Goal: Check status: Check status

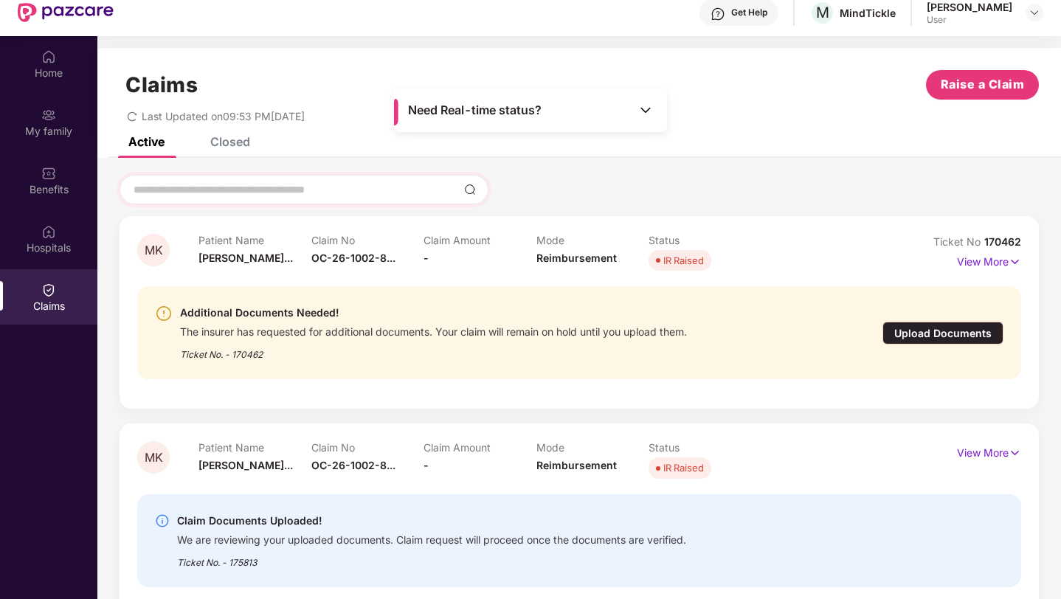
scroll to position [45, 0]
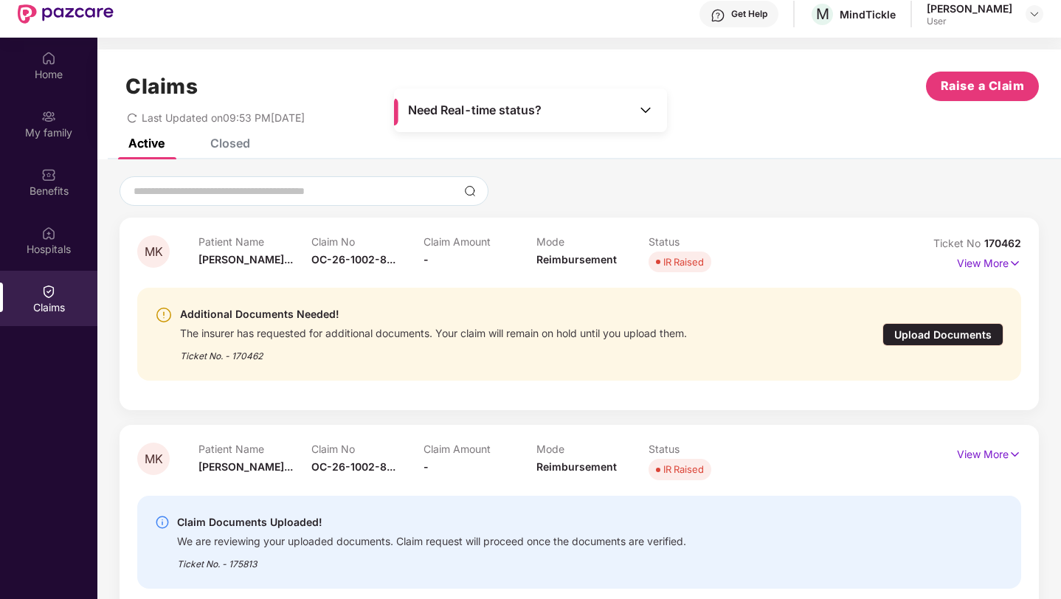
click at [957, 335] on div "Upload Documents" at bounding box center [942, 334] width 121 height 23
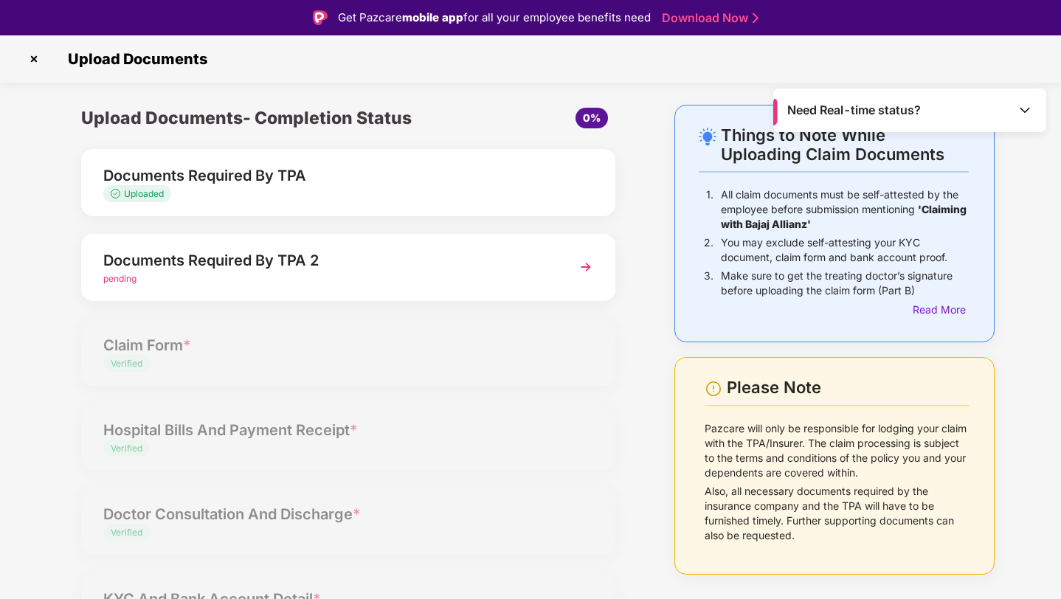
click at [172, 278] on div "pending" at bounding box center [327, 279] width 448 height 14
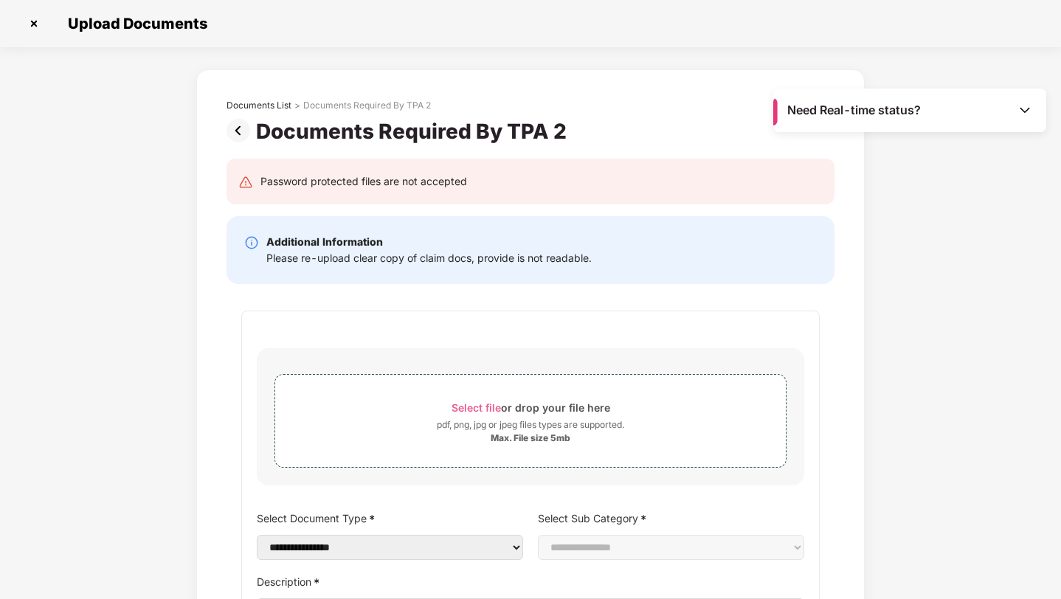
click at [30, 22] on img at bounding box center [34, 24] width 24 height 24
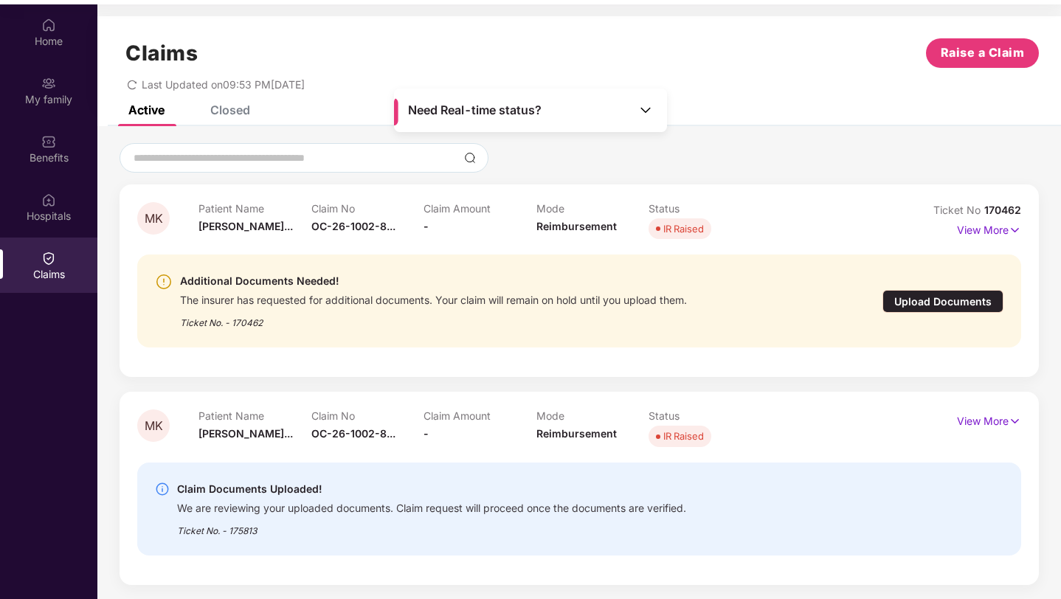
scroll to position [83, 0]
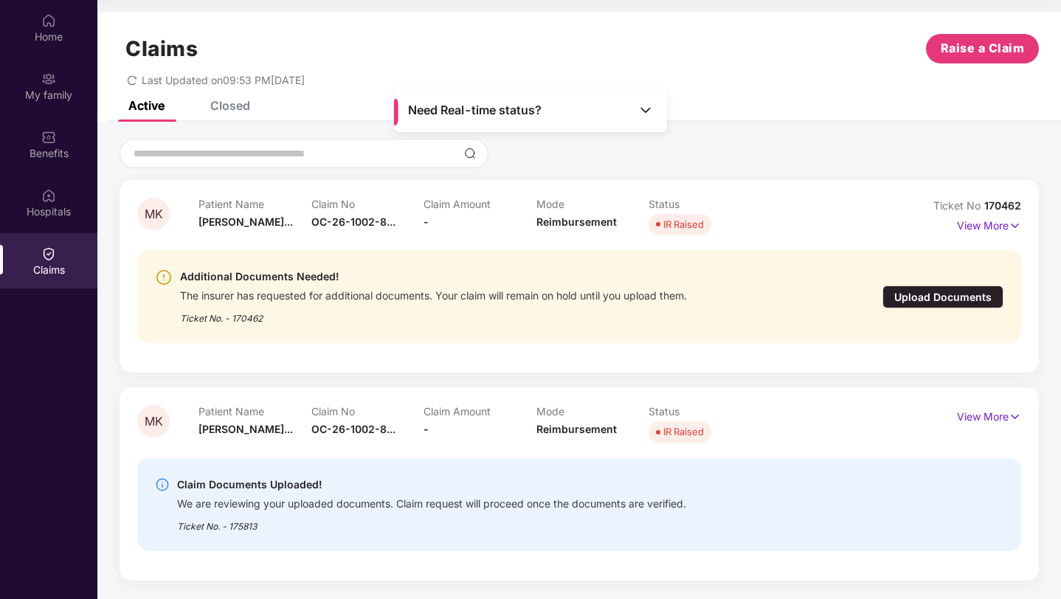
click at [930, 299] on div "Upload Documents" at bounding box center [942, 296] width 121 height 23
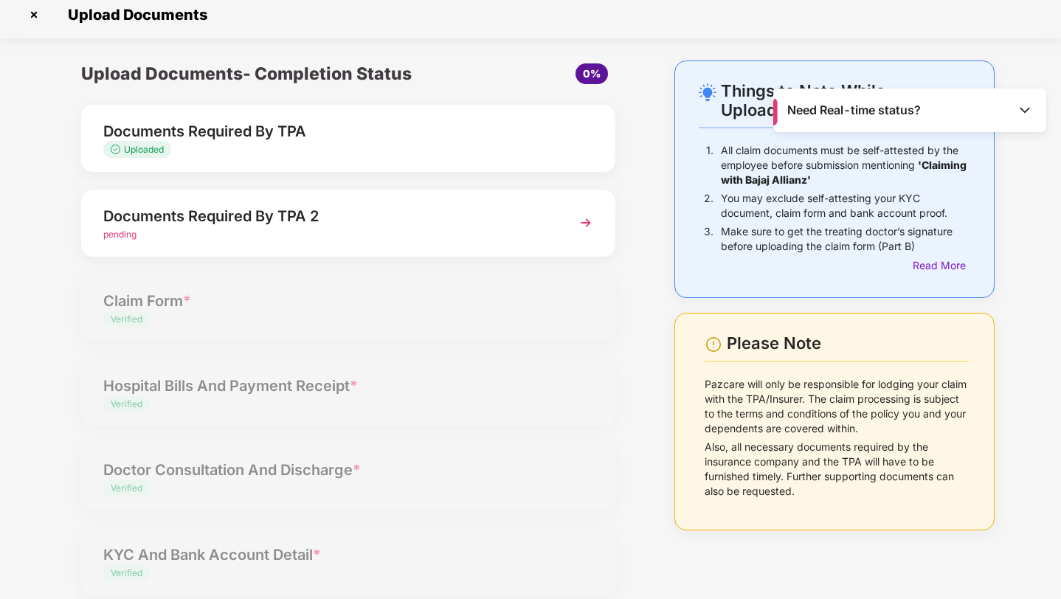
scroll to position [10, 0]
click at [175, 229] on div "pending" at bounding box center [327, 234] width 448 height 14
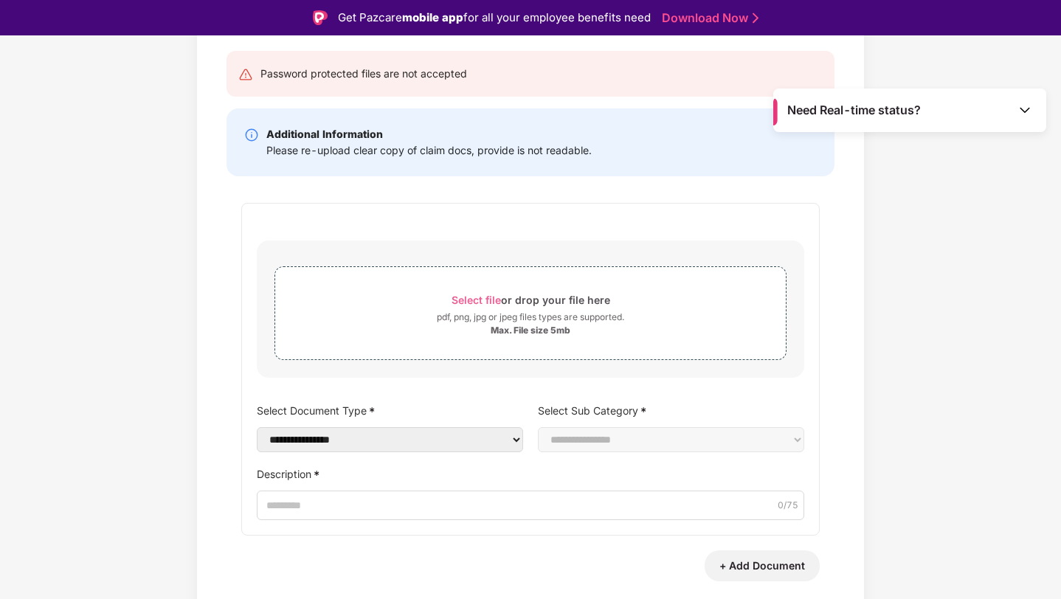
scroll to position [139, 0]
